Goal: Find specific page/section: Find specific page/section

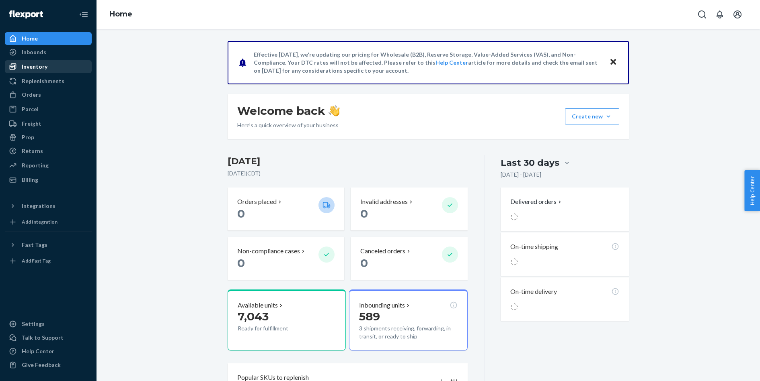
click at [41, 66] on div "Inventory" at bounding box center [35, 67] width 26 height 8
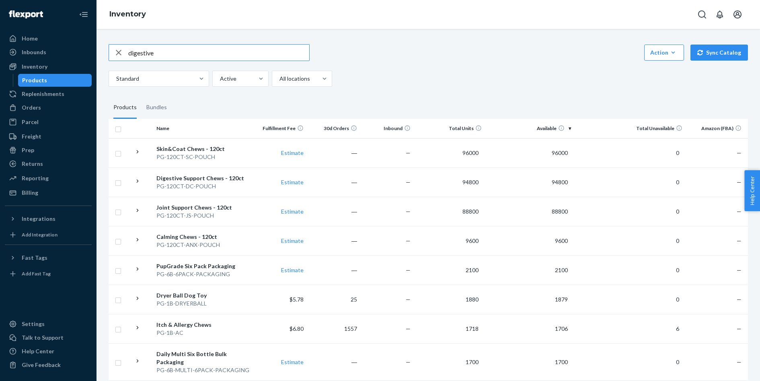
type input "digestive"
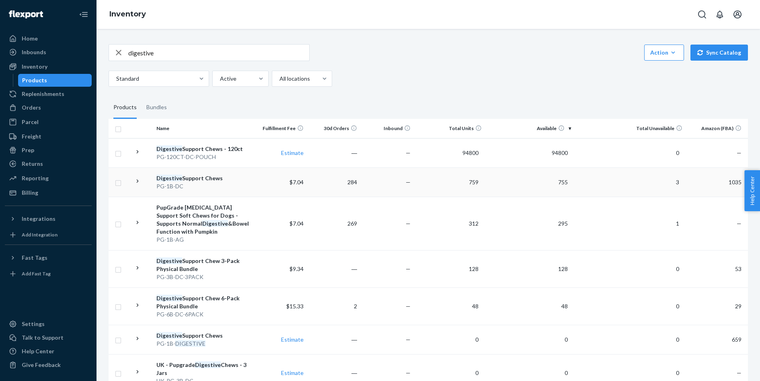
click at [199, 182] on div "PG-1B-DC" at bounding box center [203, 186] width 94 height 8
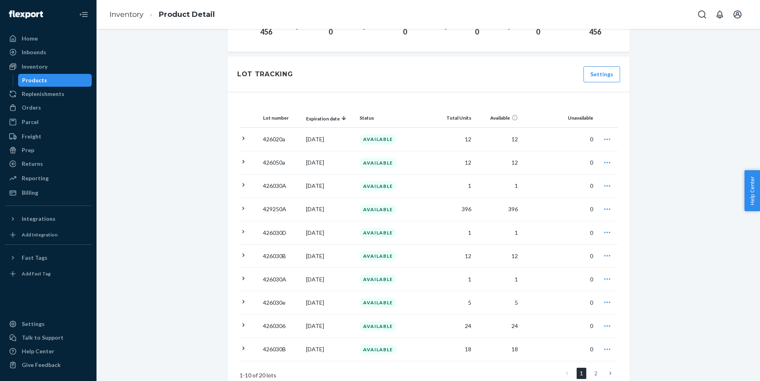
scroll to position [674, 0]
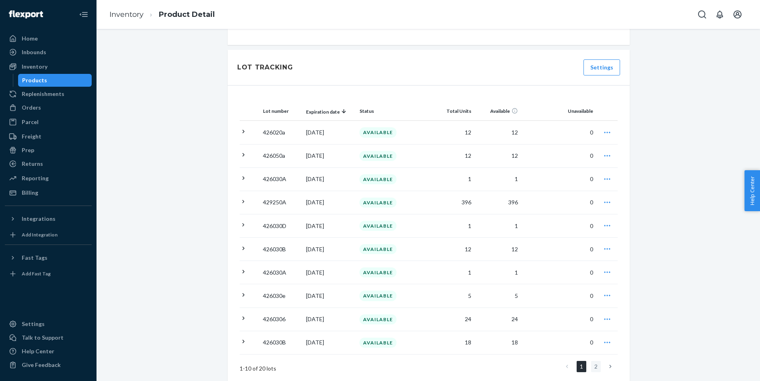
click at [596, 361] on link "2" at bounding box center [596, 366] width 10 height 11
